Goal: Find specific page/section

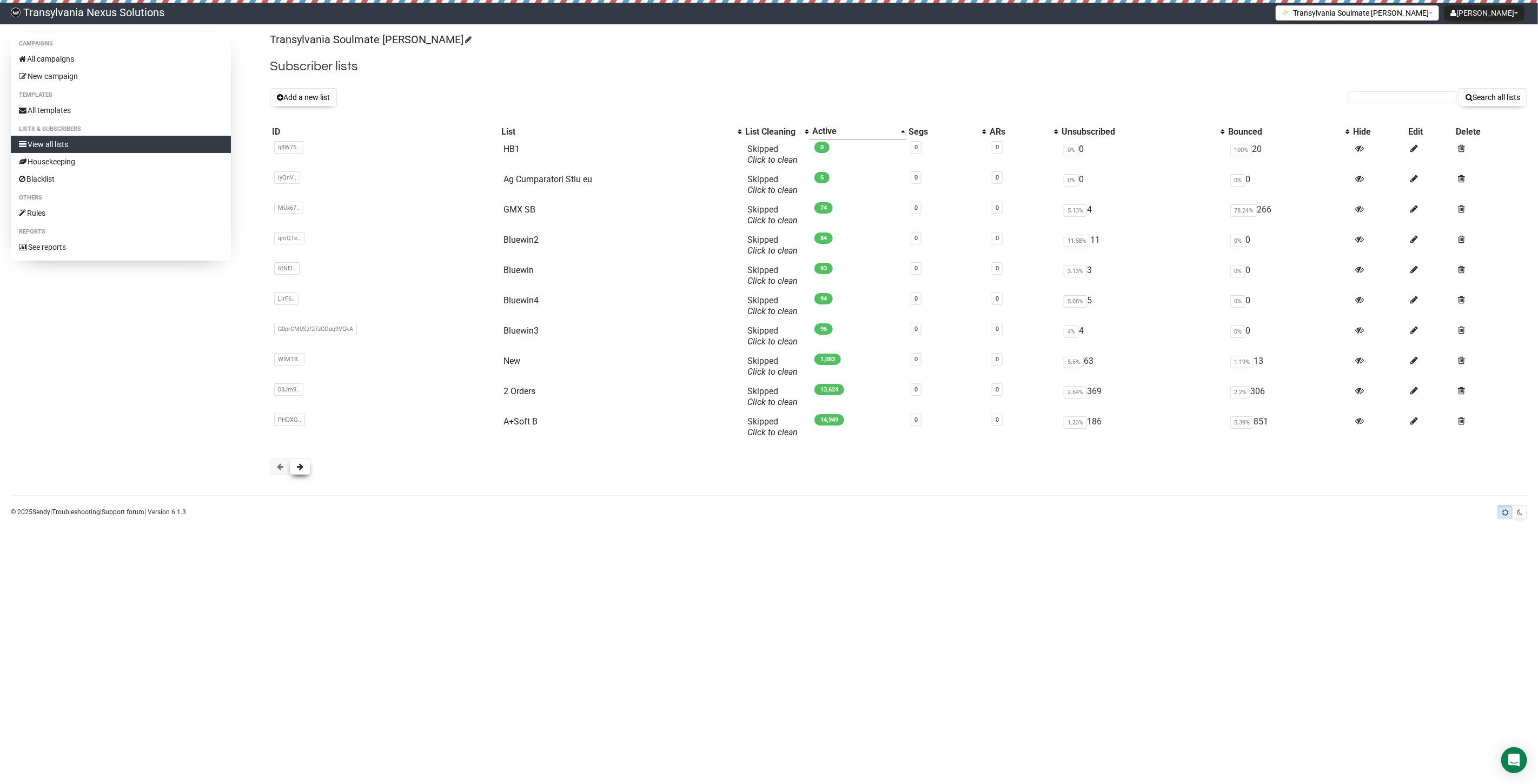
click at [299, 474] on button at bounding box center [300, 466] width 20 height 16
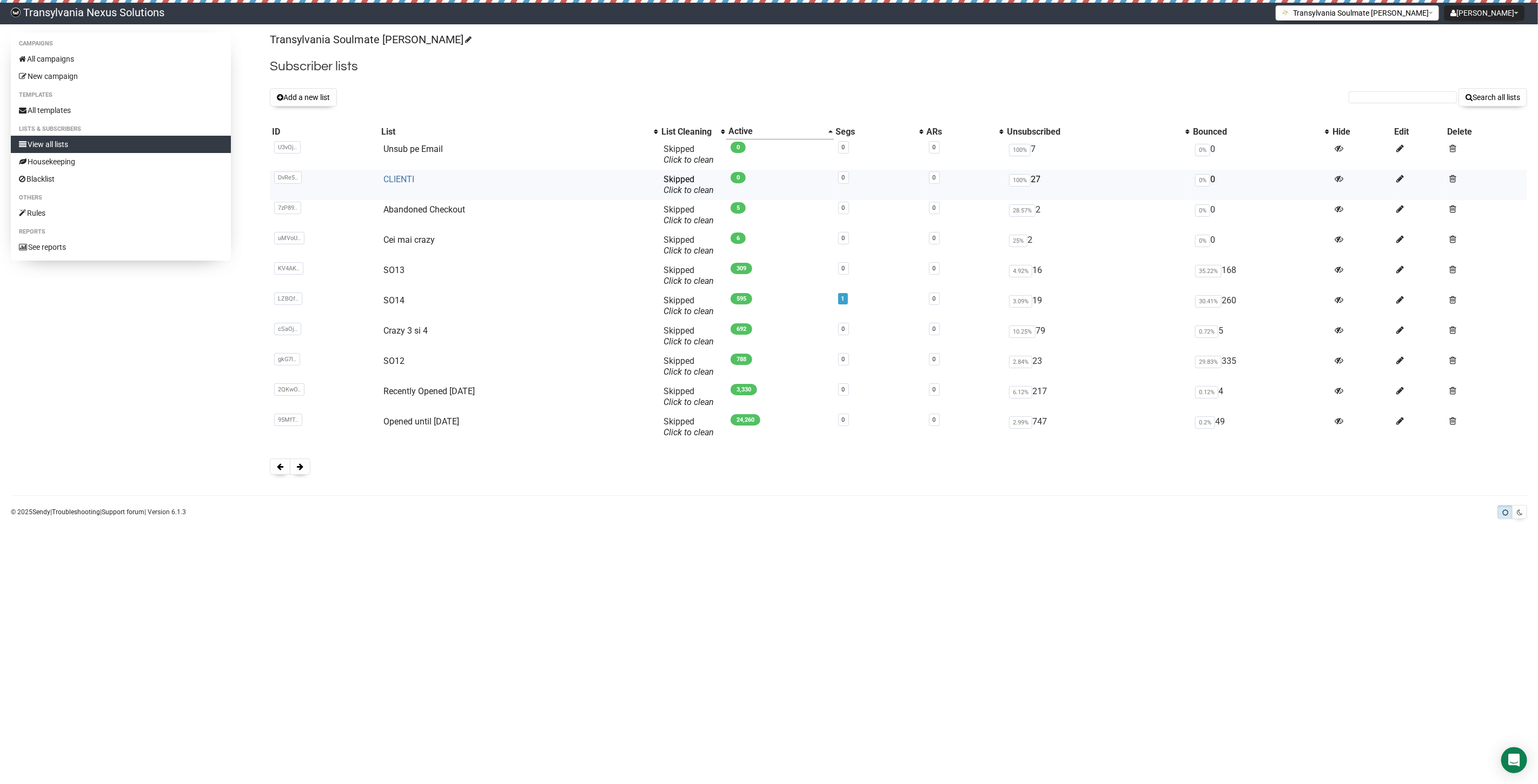
click at [391, 178] on link "CLIENTI" at bounding box center [399, 179] width 31 height 10
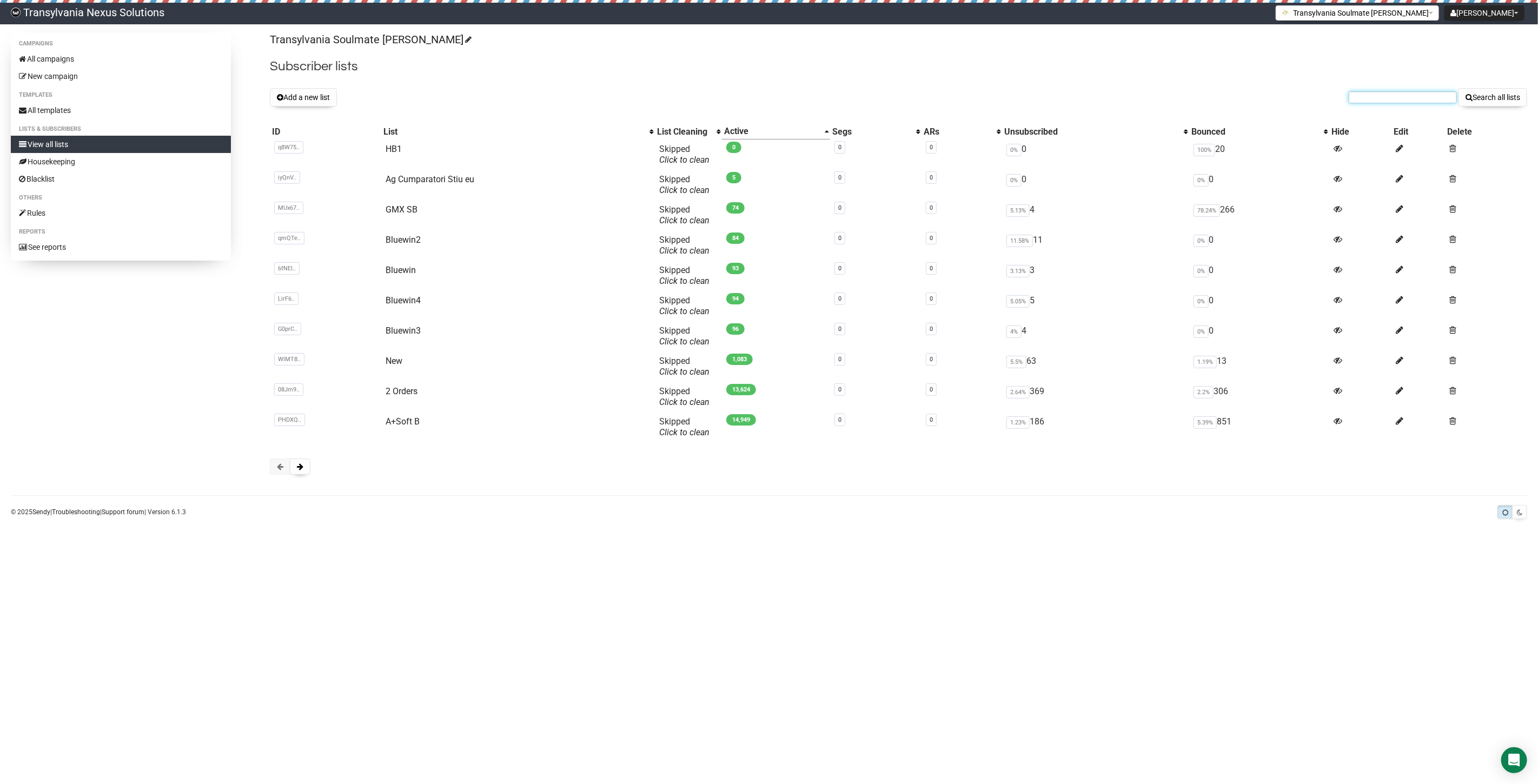
paste input "melanie84fi@hotmail.ch"
type input "melanie84fi@hotmail.ch"
click at [1498, 102] on button "Search all lists" at bounding box center [1492, 97] width 69 height 18
click at [59, 112] on link "All templates" at bounding box center [121, 110] width 220 height 18
click at [1371, 94] on input "text" at bounding box center [1403, 97] width 108 height 12
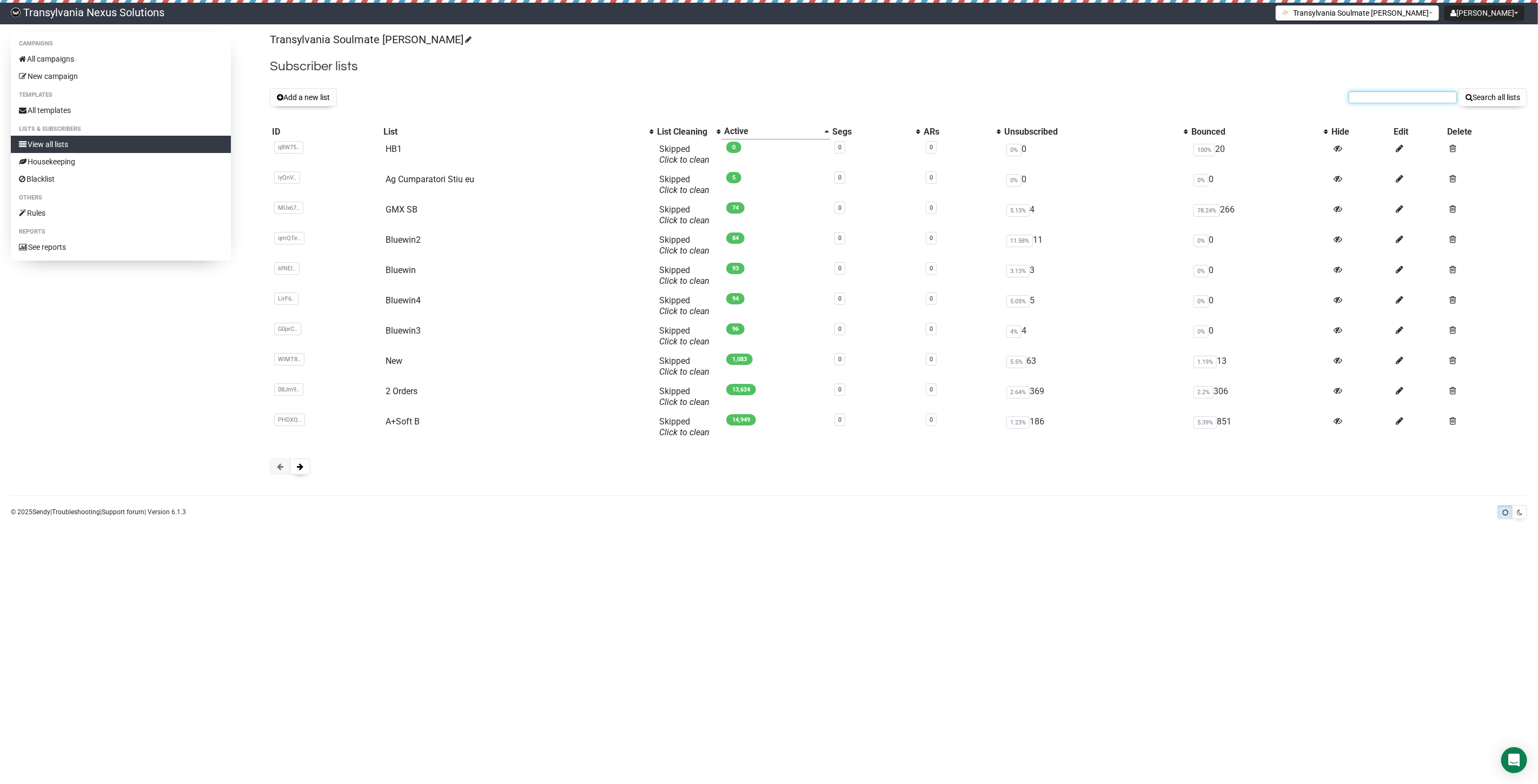
paste input "[EMAIL_ADDRESS][DOMAIN_NAME]"
type input "[EMAIL_ADDRESS][DOMAIN_NAME]"
click at [1483, 95] on button "Search all lists" at bounding box center [1492, 97] width 69 height 18
